Goal: Find specific page/section: Find specific page/section

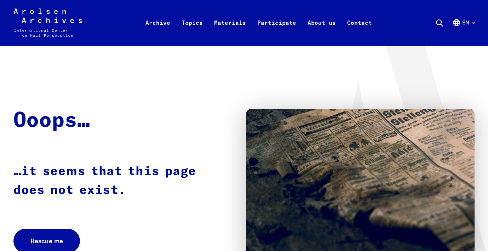
click at [52, 17] on icon "Arolsen Archives - International Center on Nazi Persecution | Return to home pa…" at bounding box center [47, 22] width 69 height 28
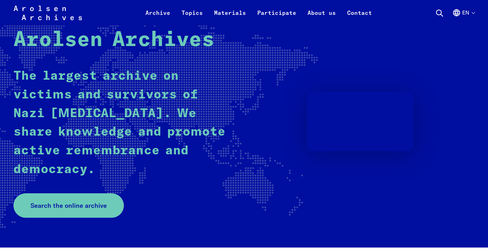
scroll to position [71, 0]
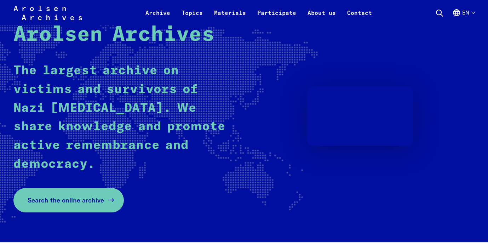
click at [71, 200] on span "Search the online archive" at bounding box center [66, 200] width 76 height 10
